Goal: Task Accomplishment & Management: Manage account settings

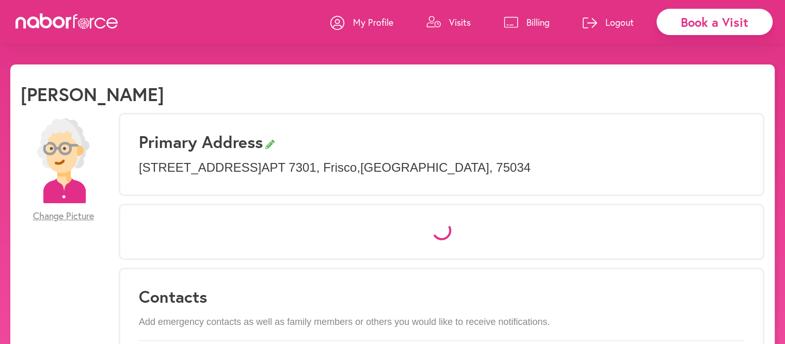
select select "*"
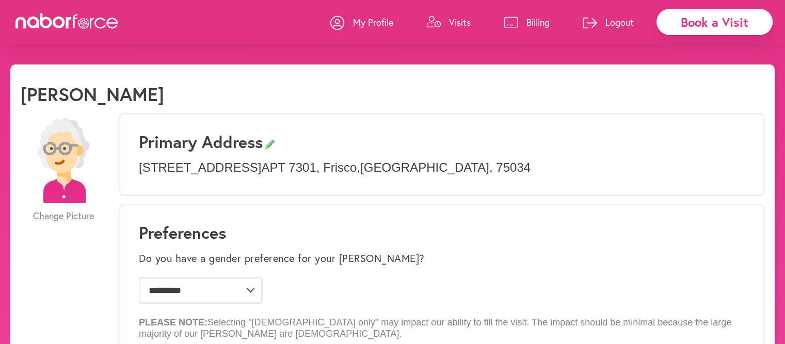
click at [458, 22] on p "Visits" at bounding box center [460, 22] width 22 height 12
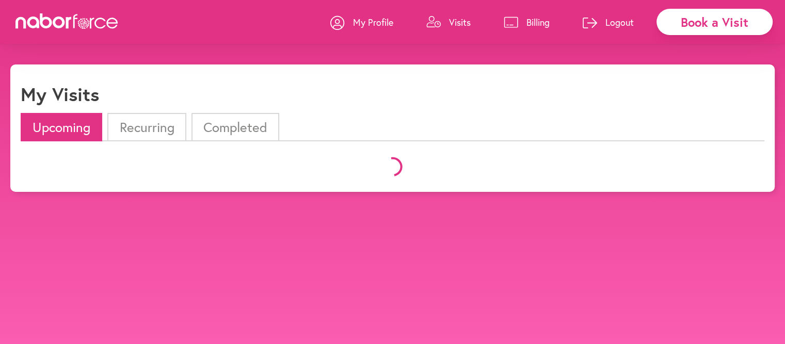
click at [458, 22] on p "Visits" at bounding box center [460, 22] width 22 height 12
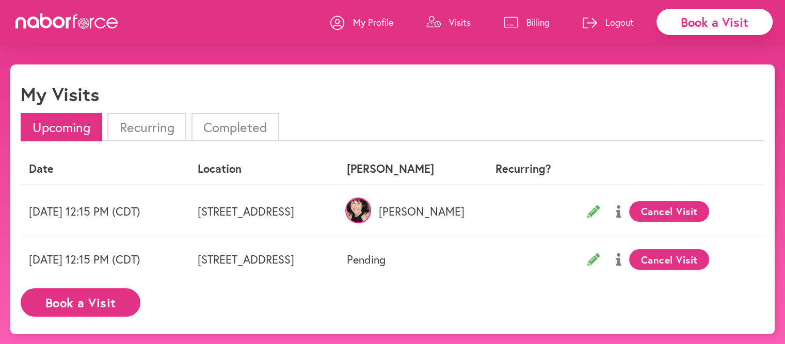
click at [620, 215] on icon at bounding box center [618, 211] width 5 height 12
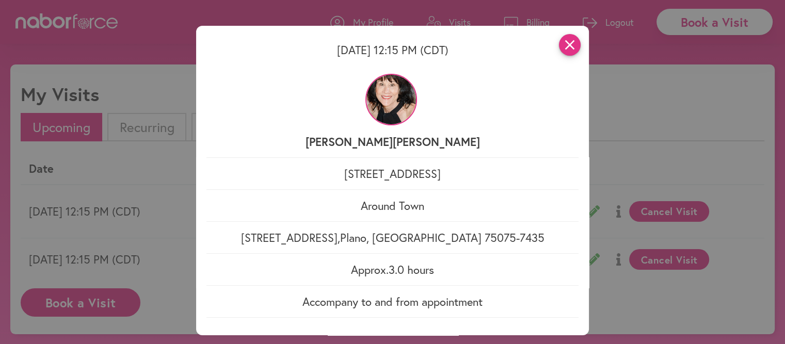
click at [569, 45] on icon "close" at bounding box center [570, 45] width 22 height 22
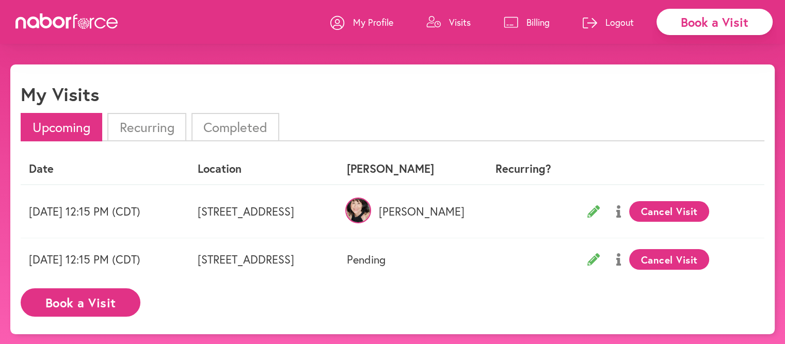
click at [620, 262] on icon at bounding box center [618, 259] width 5 height 12
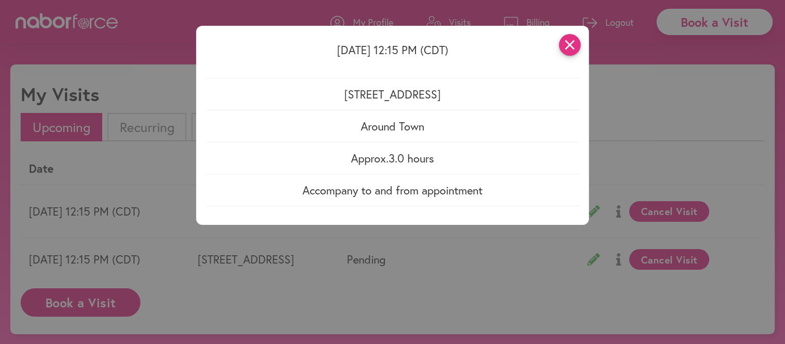
click at [571, 45] on icon "close" at bounding box center [570, 45] width 22 height 22
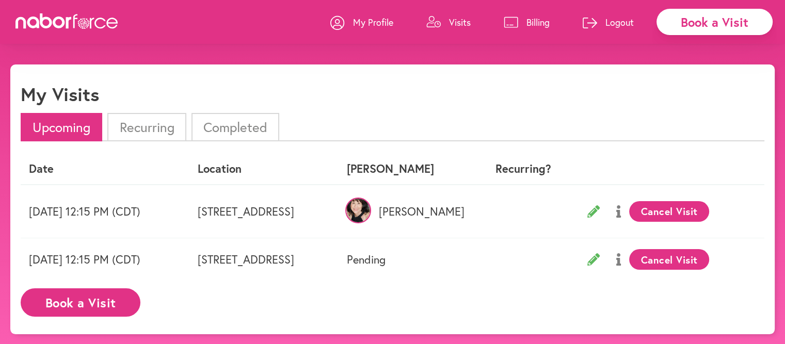
click at [532, 20] on p "Billing" at bounding box center [537, 22] width 23 height 12
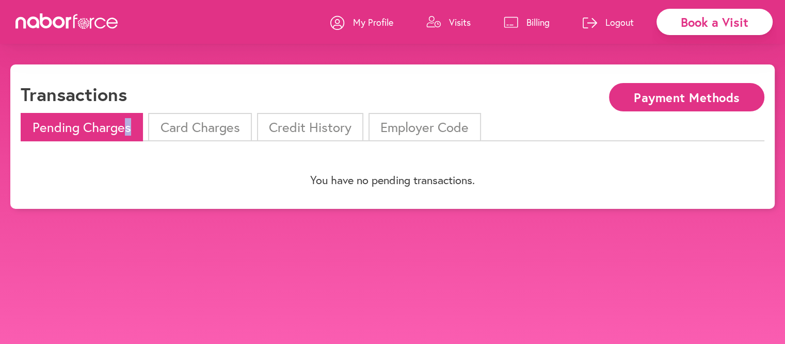
click at [128, 126] on li "Pending Charges" at bounding box center [82, 127] width 122 height 28
click at [301, 129] on li "Credit History" at bounding box center [310, 127] width 106 height 28
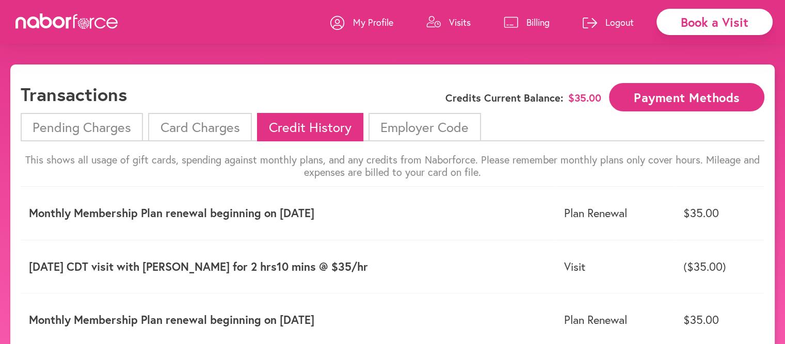
click at [217, 128] on li "Card Charges" at bounding box center [199, 127] width 103 height 28
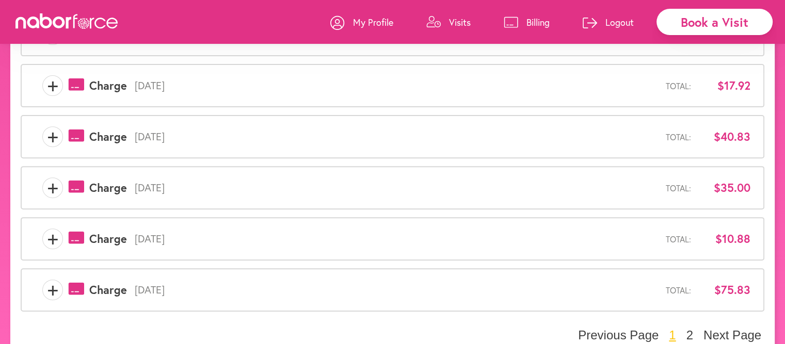
scroll to position [387, 0]
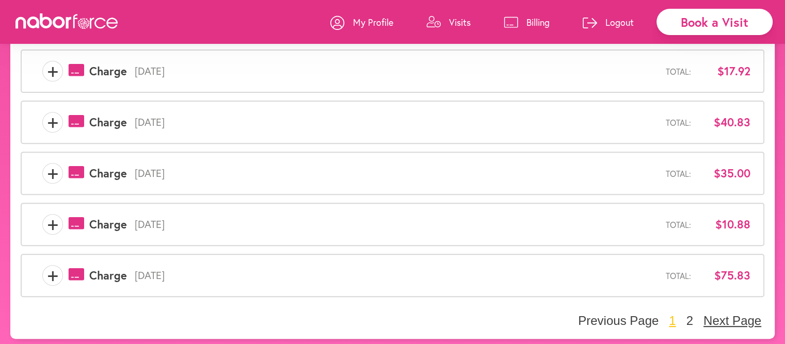
click at [710, 316] on button "Next Page" at bounding box center [732, 320] width 64 height 15
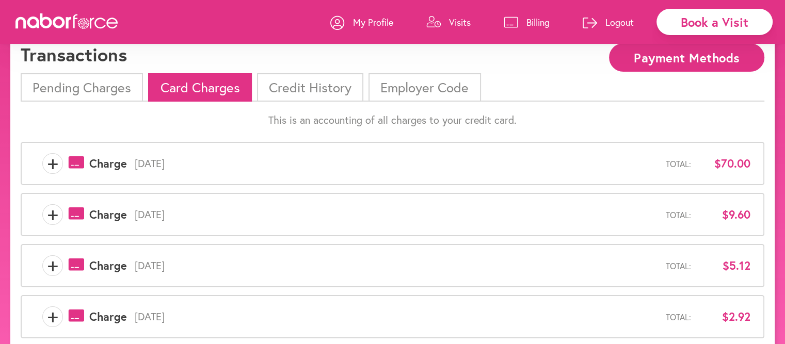
scroll to position [134, 0]
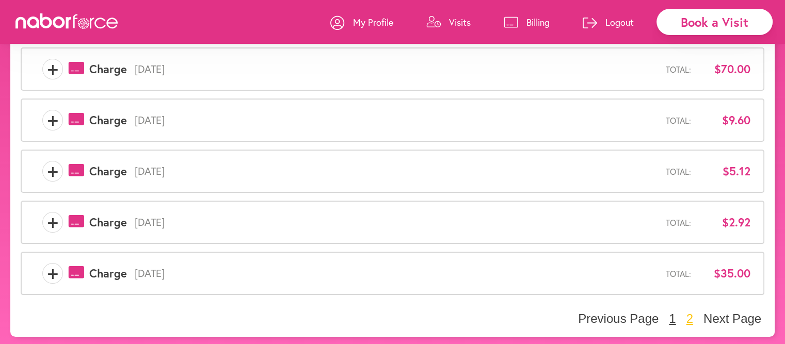
click at [673, 317] on button "1" at bounding box center [671, 318] width 13 height 15
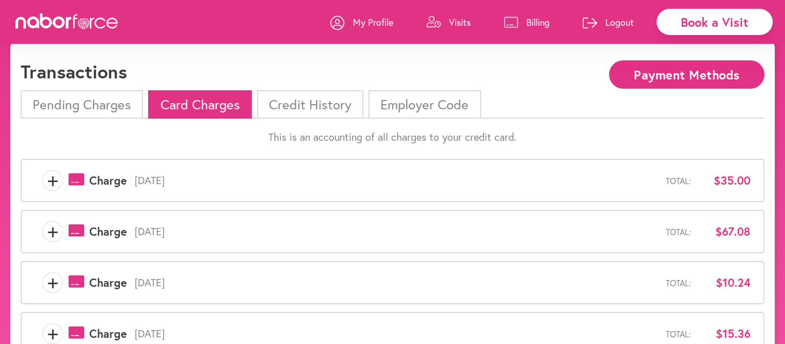
scroll to position [0, 0]
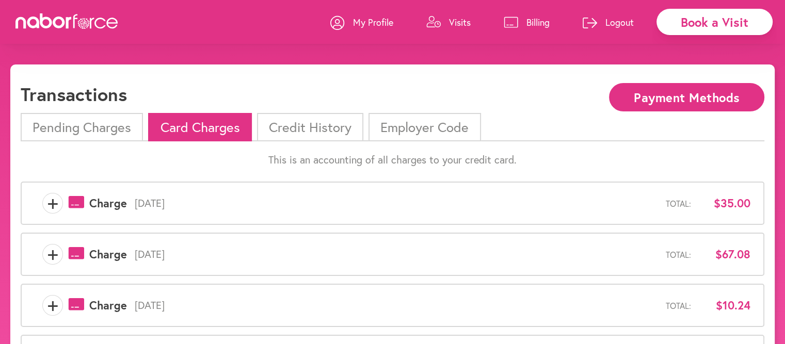
click at [322, 130] on li "Credit History" at bounding box center [310, 127] width 106 height 28
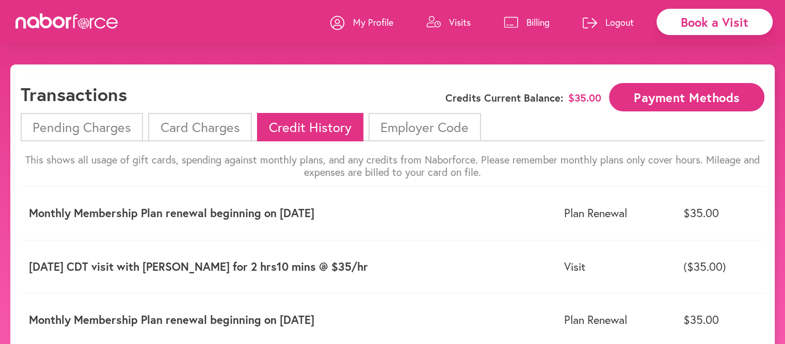
click at [424, 129] on li "Employer Code" at bounding box center [424, 127] width 112 height 28
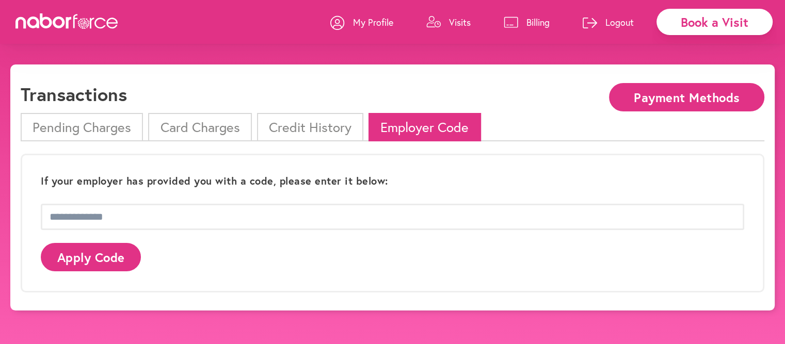
click at [188, 129] on li "Card Charges" at bounding box center [199, 127] width 103 height 28
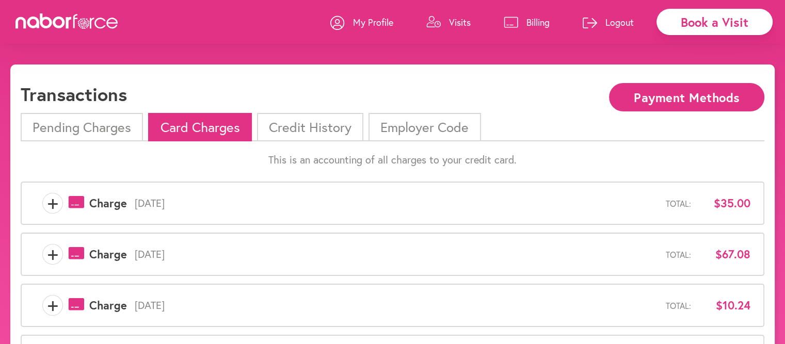
click at [461, 22] on p "Visits" at bounding box center [460, 22] width 22 height 12
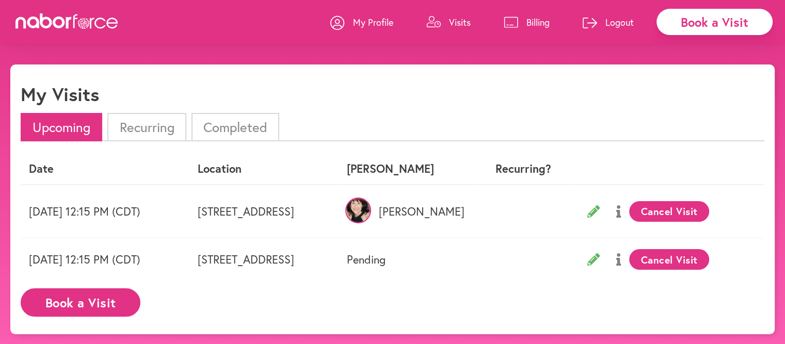
click at [251, 129] on li "Completed" at bounding box center [235, 127] width 88 height 28
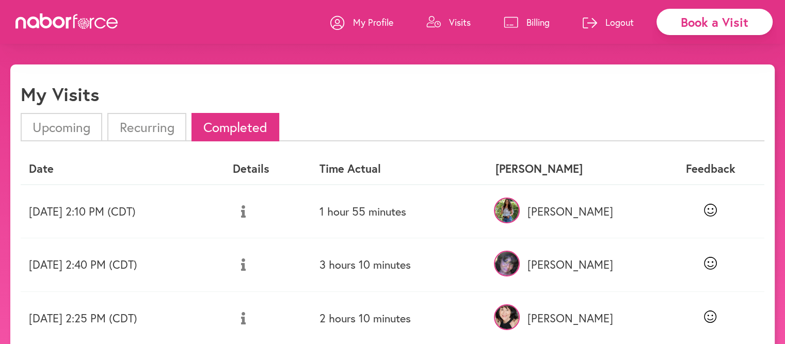
click at [528, 20] on p "Billing" at bounding box center [537, 22] width 23 height 12
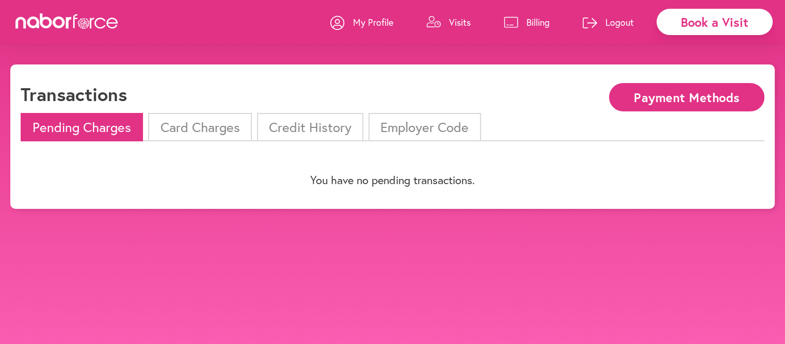
click at [679, 103] on button "Payment Methods" at bounding box center [686, 97] width 155 height 28
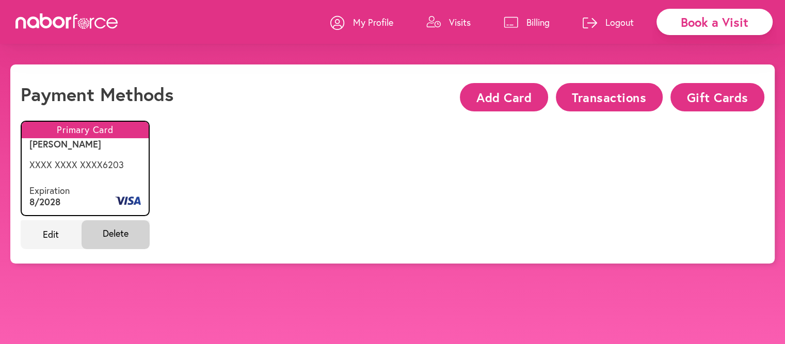
click at [594, 94] on button "Transactions" at bounding box center [609, 97] width 107 height 28
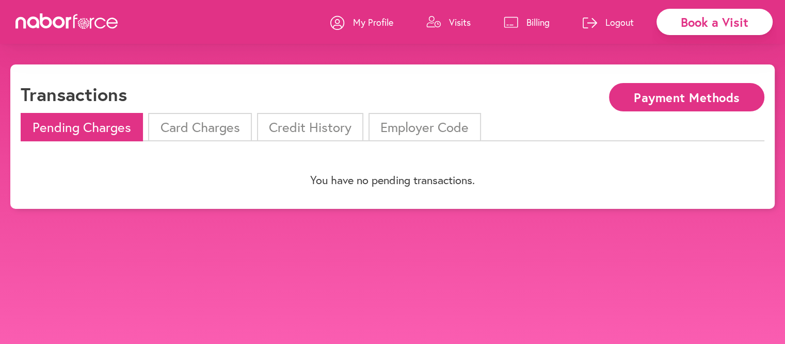
click at [129, 127] on li "Pending Charges" at bounding box center [82, 127] width 122 height 28
click at [675, 104] on button "Payment Methods" at bounding box center [686, 97] width 155 height 28
